Goal: Transaction & Acquisition: Book appointment/travel/reservation

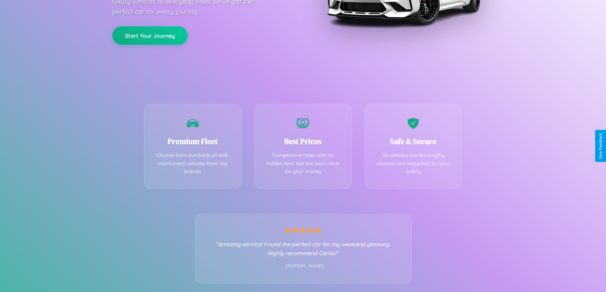
scroll to position [125, 0]
click at [303, 146] on div "Best Prices Competitive rates with no hidden fees. Get the best value for your …" at bounding box center [303, 144] width 98 height 85
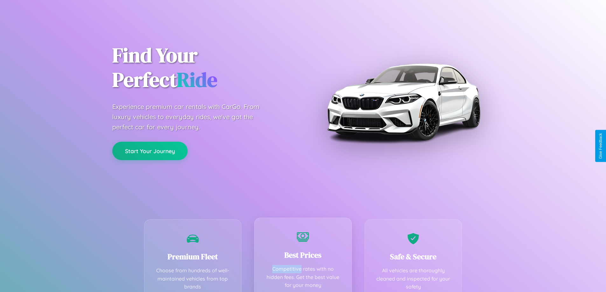
scroll to position [0, 0]
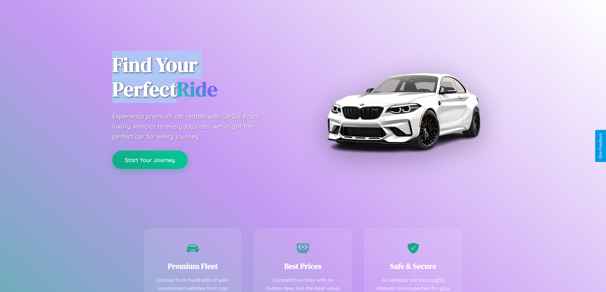
click at [150, 160] on button "Start Your Journey" at bounding box center [149, 160] width 75 height 18
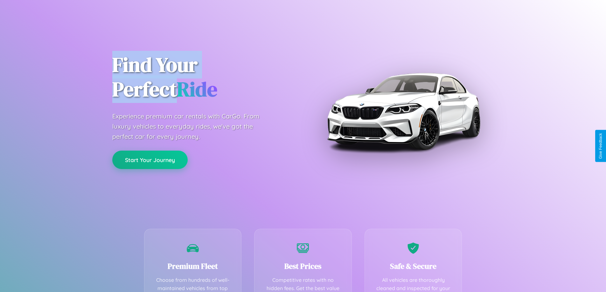
click at [150, 160] on button "Start Your Journey" at bounding box center [149, 160] width 75 height 18
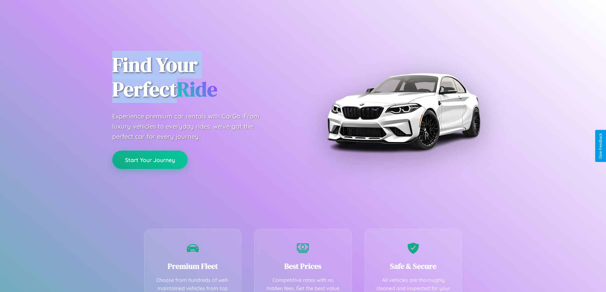
click at [150, 160] on button "Start Your Journey" at bounding box center [149, 160] width 75 height 18
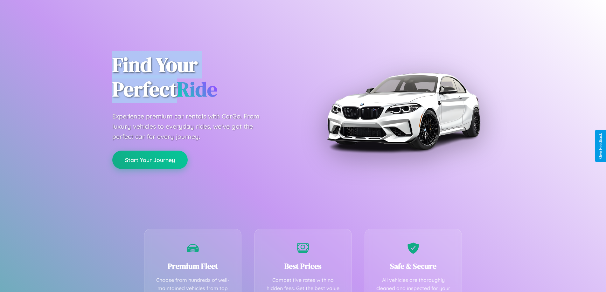
click at [150, 160] on button "Start Your Journey" at bounding box center [149, 160] width 75 height 18
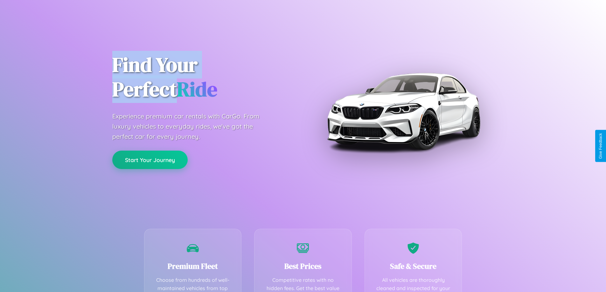
click at [150, 160] on button "Start Your Journey" at bounding box center [149, 160] width 75 height 18
